Goal: Task Accomplishment & Management: Use online tool/utility

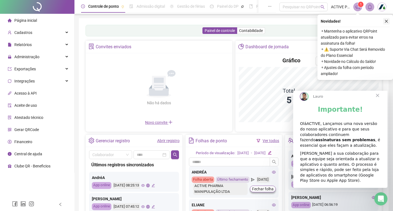
click at [386, 21] on icon "close" at bounding box center [386, 21] width 4 height 4
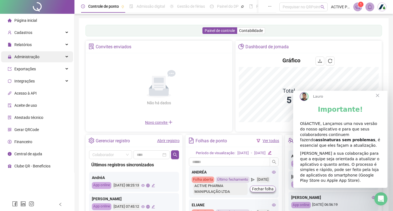
click at [22, 53] on span "Administração" at bounding box center [24, 56] width 32 height 11
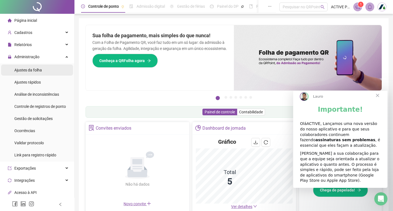
click at [38, 68] on span "Ajustes da folha" at bounding box center [28, 70] width 28 height 4
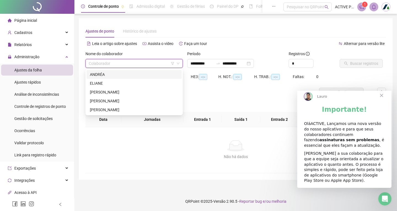
click at [107, 64] on input "search" at bounding box center [132, 63] width 86 height 8
click at [97, 83] on div "ELIANE" at bounding box center [134, 83] width 88 height 6
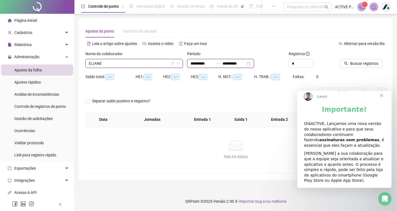
click at [236, 64] on input "**********" at bounding box center [233, 63] width 23 height 6
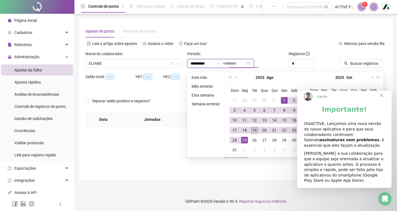
type input "**********"
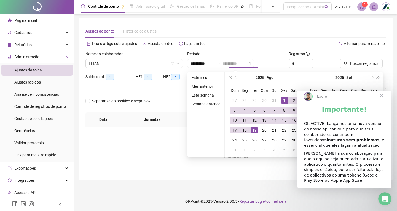
click at [255, 131] on div "19" at bounding box center [254, 130] width 7 height 7
type input "**********"
click at [363, 63] on span "Buscar registros" at bounding box center [364, 63] width 28 height 6
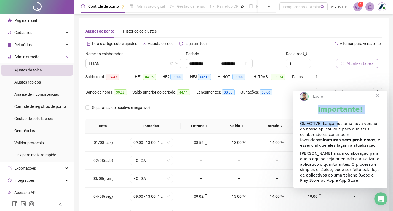
drag, startPoint x: 365, startPoint y: 97, endPoint x: 332, endPoint y: 124, distance: 42.4
click at [332, 124] on div "Lauro Importante! OláACTIVE, Lançamos uma nova versão do nosso aplicativo e par…" at bounding box center [340, 136] width 94 height 102
click at [378, 100] on span "Fechar" at bounding box center [377, 95] width 20 height 20
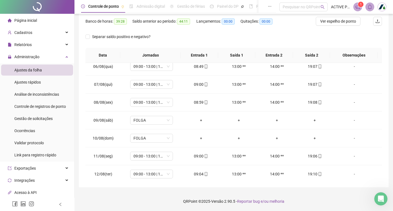
scroll to position [223, 0]
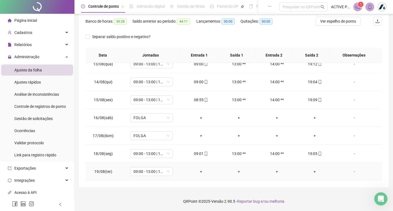
click at [200, 171] on div "+" at bounding box center [200, 171] width 29 height 6
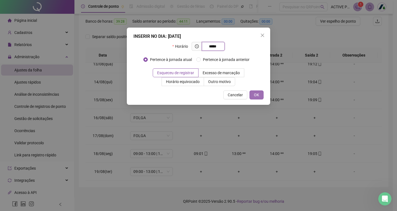
type input "*****"
click at [260, 93] on button "OK" at bounding box center [256, 94] width 14 height 9
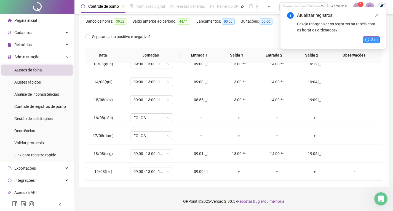
click at [369, 41] on icon "reload" at bounding box center [367, 40] width 4 height 4
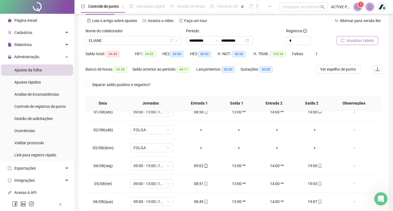
scroll to position [0, 0]
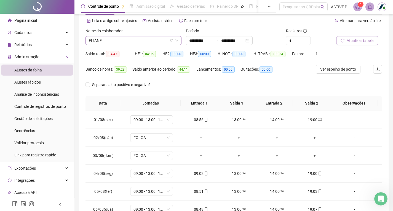
click at [114, 38] on span "ELIANE" at bounding box center [133, 40] width 89 height 8
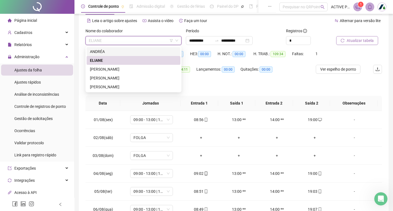
click at [98, 51] on div "ANDRÉA" at bounding box center [133, 51] width 87 height 6
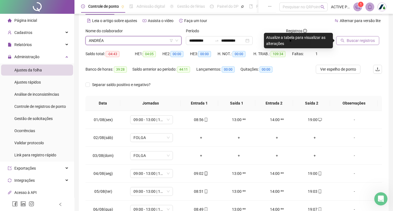
click at [361, 42] on span "Buscar registros" at bounding box center [360, 40] width 28 height 6
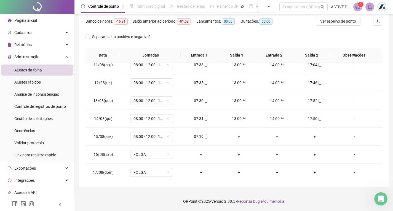
scroll to position [195, 0]
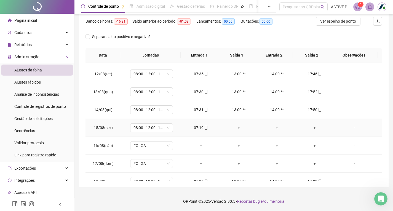
click at [312, 127] on div "+" at bounding box center [314, 128] width 29 height 6
click at [313, 127] on div "+" at bounding box center [314, 128] width 29 height 6
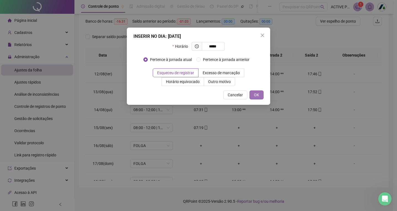
type input "*****"
click at [255, 93] on span "OK" at bounding box center [256, 95] width 5 height 6
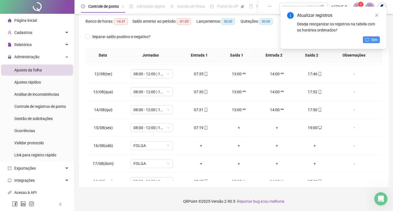
click at [374, 39] on span "Sim" at bounding box center [374, 40] width 6 height 6
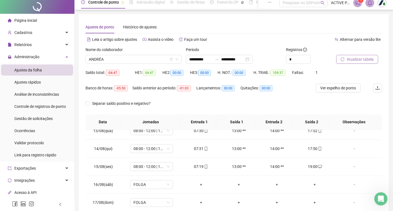
scroll to position [0, 0]
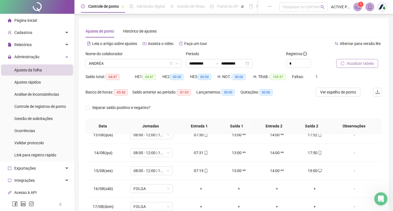
click at [355, 61] on span "Atualizar tabela" at bounding box center [359, 63] width 27 height 6
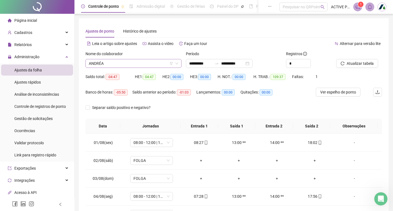
click at [129, 59] on span "ANDRÉA" at bounding box center [133, 63] width 89 height 8
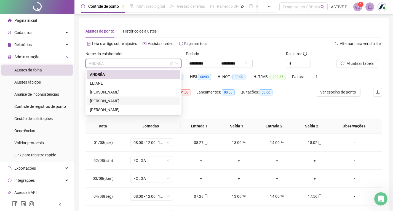
click at [96, 100] on div "PATRICIA" at bounding box center [133, 101] width 87 height 6
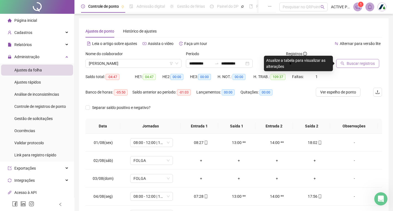
click at [345, 64] on button "Buscar registros" at bounding box center [357, 63] width 43 height 9
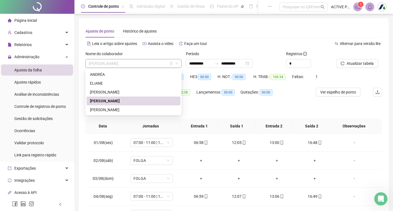
click at [111, 62] on span "PATRICIA" at bounding box center [133, 63] width 89 height 8
click at [99, 110] on div "PATRICIA NASCIMENTO" at bounding box center [133, 110] width 87 height 6
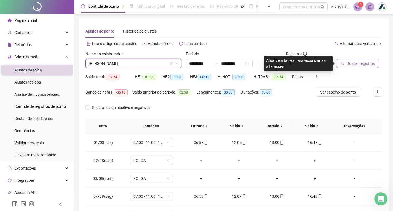
click at [368, 62] on span "Buscar registros" at bounding box center [360, 63] width 28 height 6
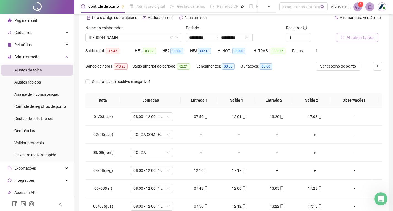
scroll to position [31, 0]
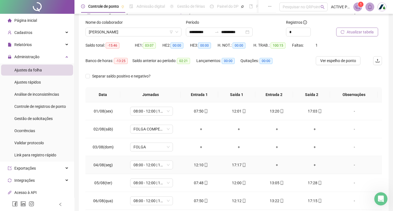
click at [274, 164] on div "+" at bounding box center [276, 165] width 29 height 6
click at [274, 165] on div "+" at bounding box center [276, 165] width 29 height 6
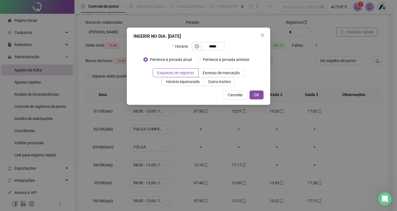
type input "*****"
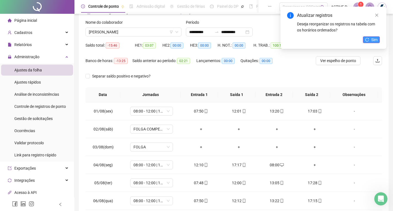
click at [376, 38] on span "Sim" at bounding box center [374, 40] width 6 height 6
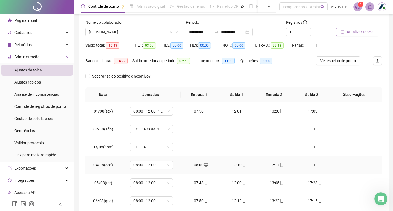
click at [311, 164] on div "+" at bounding box center [314, 165] width 29 height 6
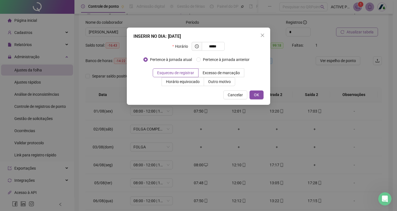
type input "*****"
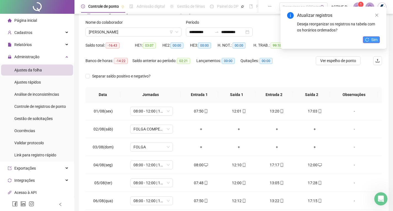
click at [375, 40] on span "Sim" at bounding box center [374, 40] width 6 height 6
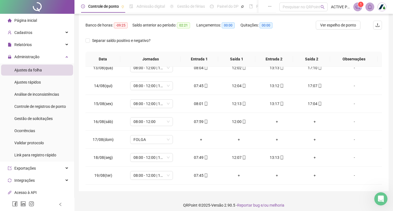
scroll to position [71, 0]
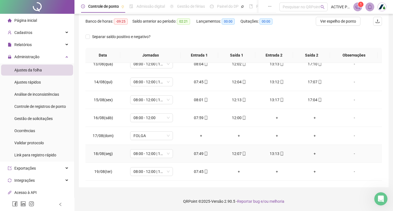
click at [311, 154] on div "+" at bounding box center [314, 153] width 29 height 6
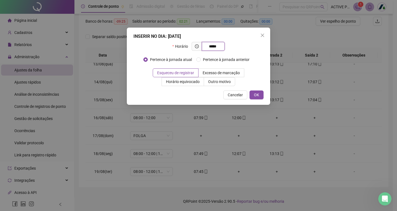
type input "*****"
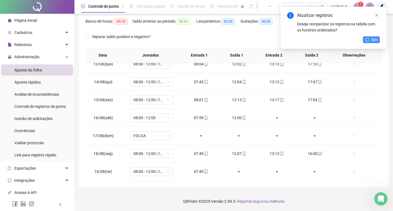
click at [370, 39] on button "Sim" at bounding box center [370, 39] width 17 height 7
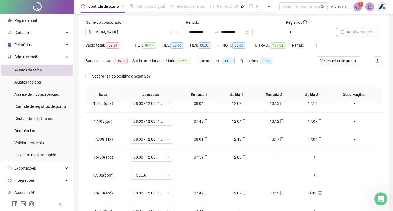
scroll to position [0, 0]
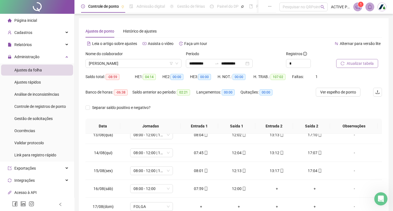
click at [347, 64] on span "Atualizar tabela" at bounding box center [359, 63] width 27 height 6
